Goal: Task Accomplishment & Management: Manage account settings

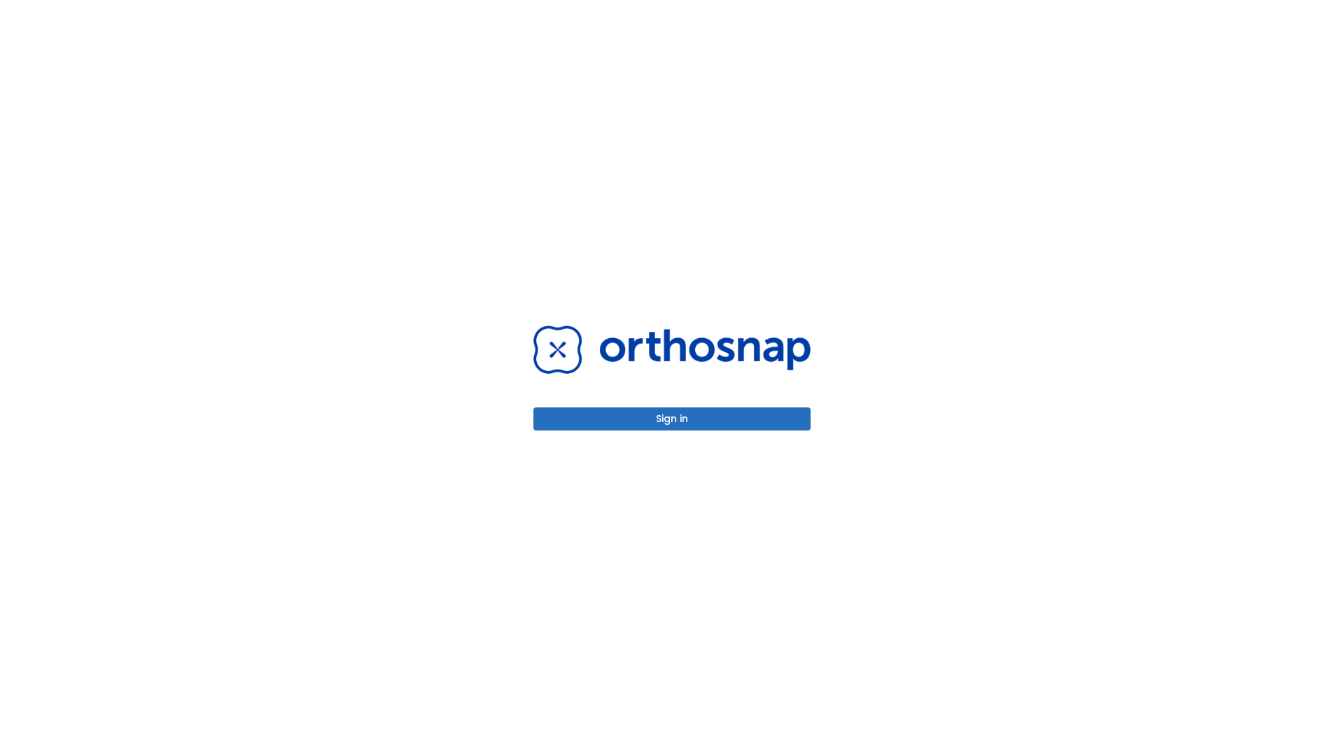
click at [672, 419] on button "Sign in" at bounding box center [671, 418] width 277 height 23
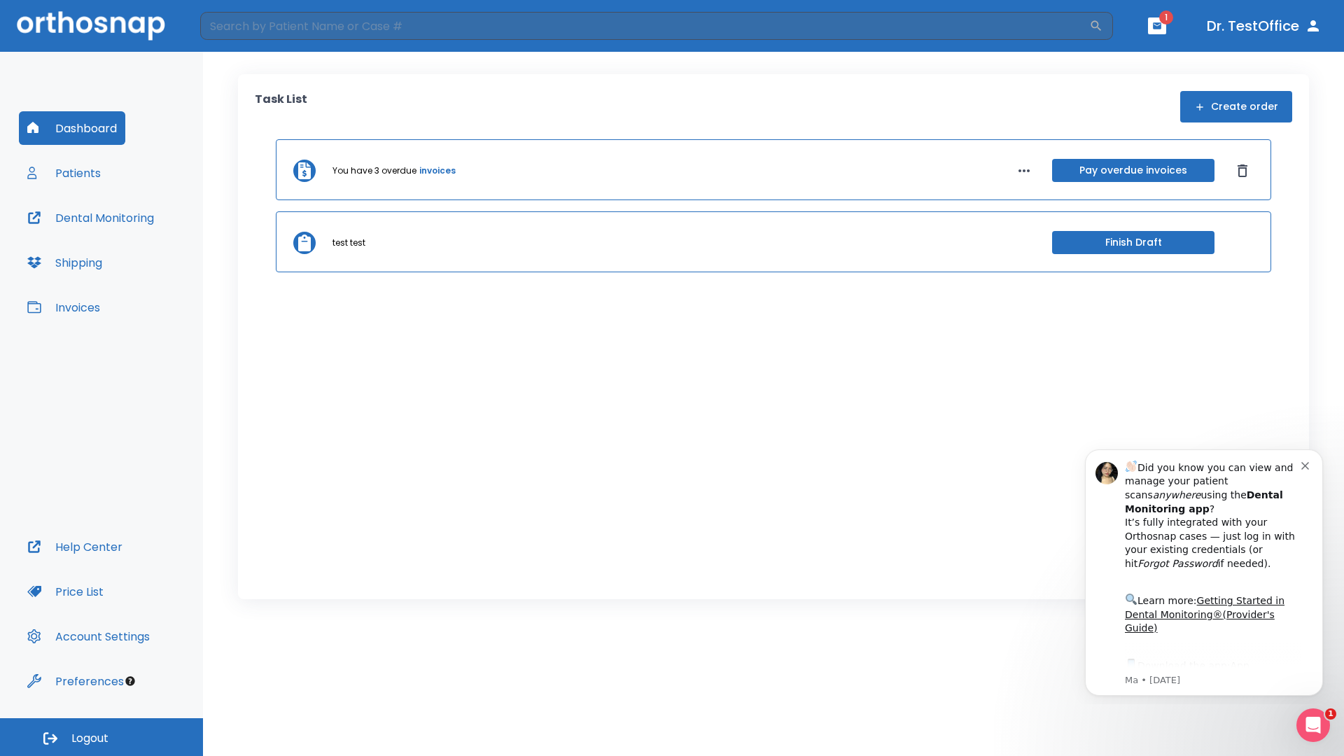
click at [101, 737] on span "Logout" at bounding box center [89, 738] width 37 height 15
